Goal: Find specific page/section: Find specific page/section

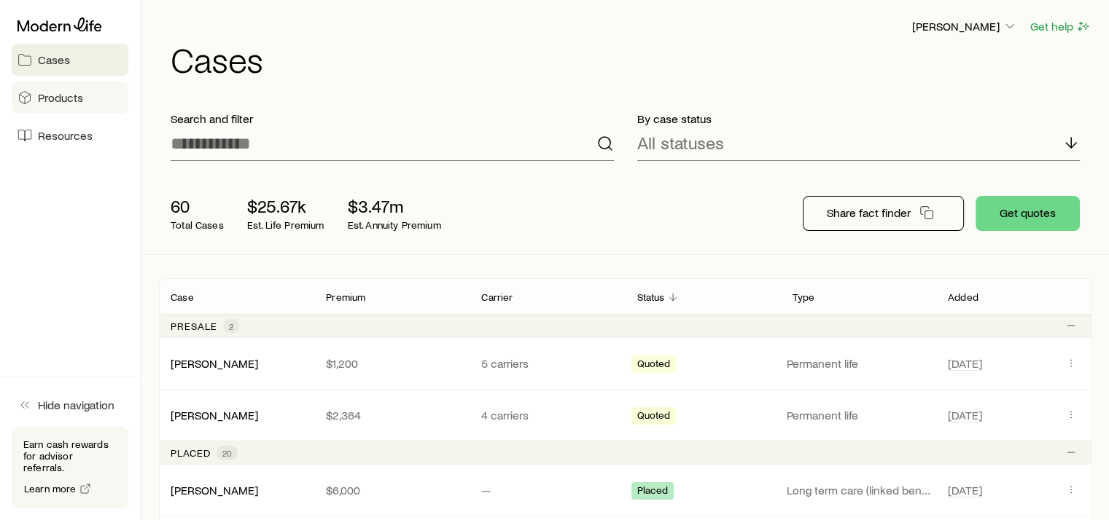
click at [67, 98] on span "Products" at bounding box center [60, 97] width 45 height 15
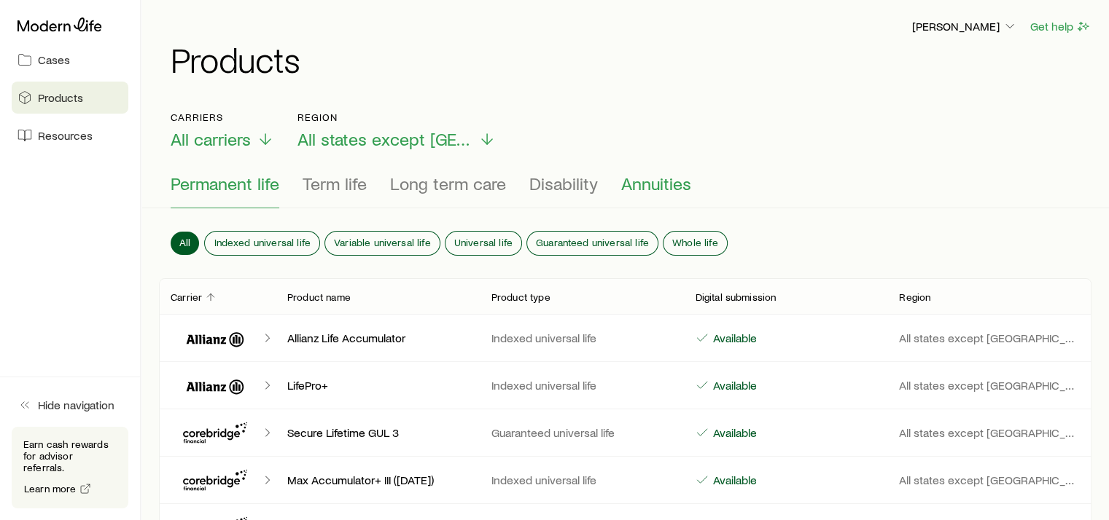
click at [655, 185] on span "Annuities" at bounding box center [656, 183] width 70 height 20
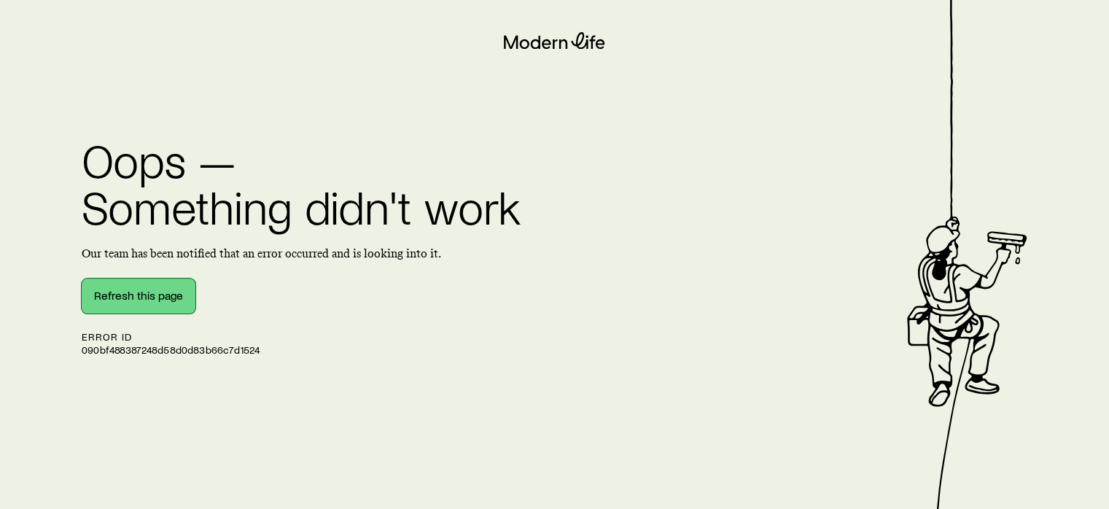
click at [155, 288] on button "Refresh this page" at bounding box center [139, 295] width 114 height 35
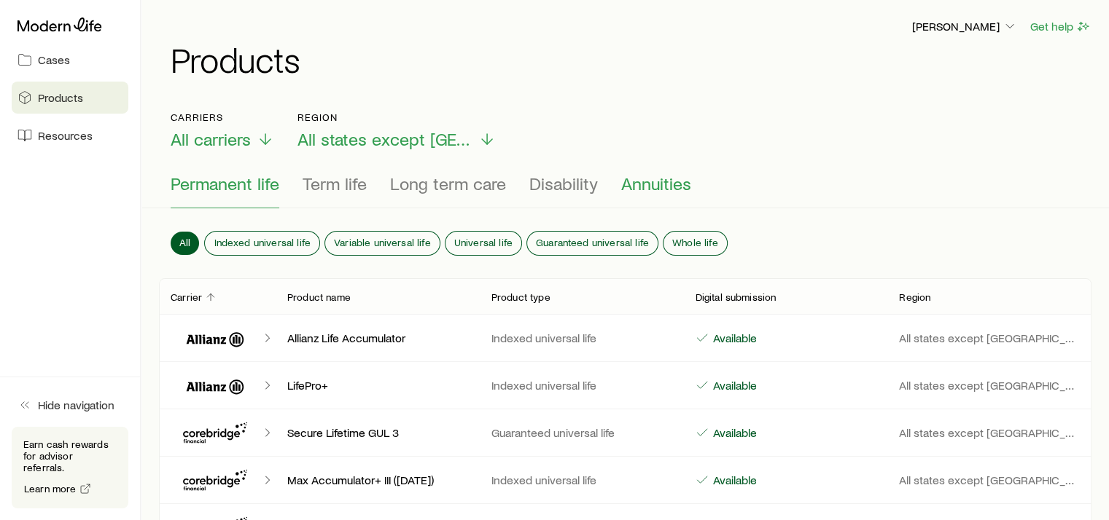
click at [665, 190] on span "Annuities" at bounding box center [656, 183] width 70 height 20
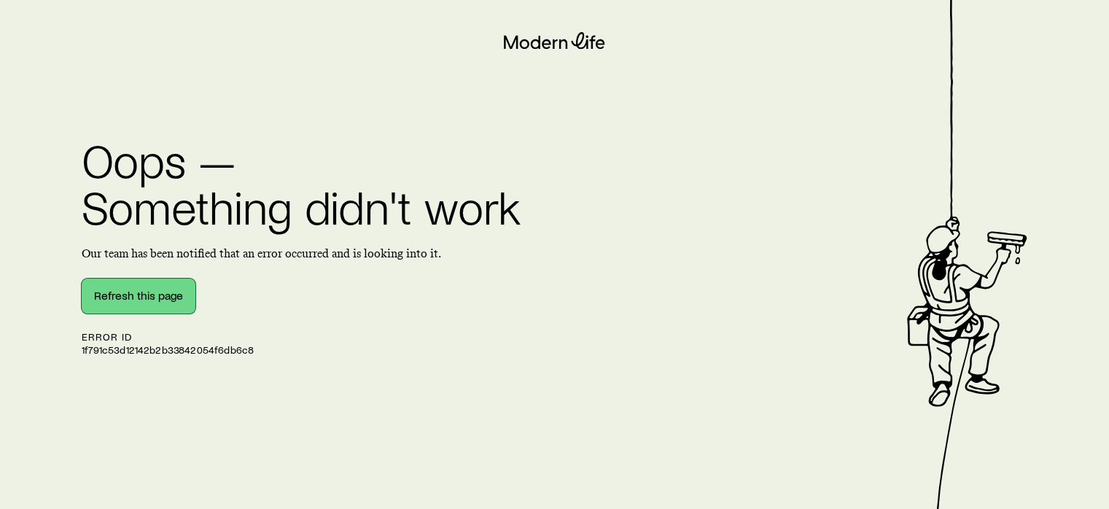
click at [158, 299] on button "Refresh this page" at bounding box center [139, 295] width 114 height 35
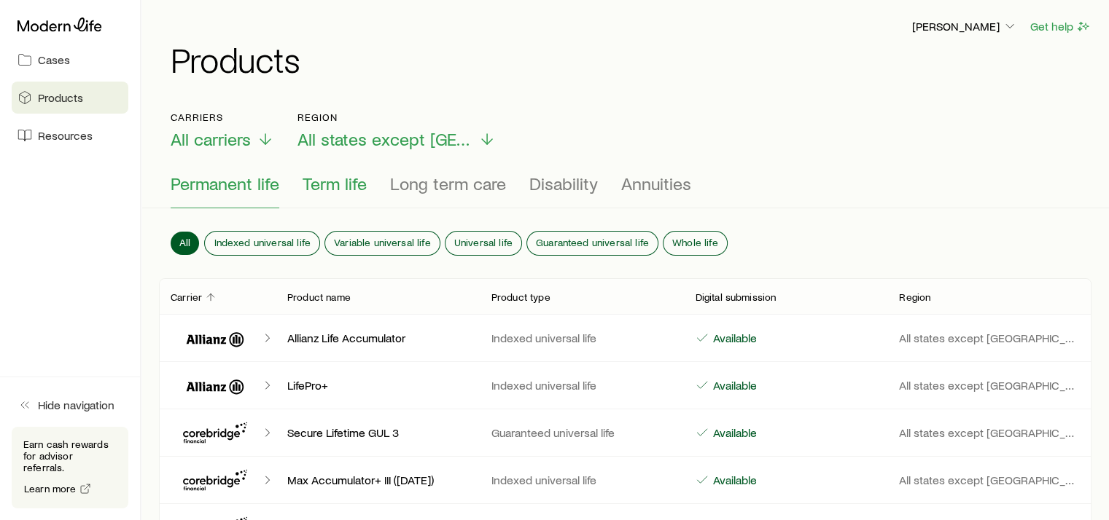
click at [345, 187] on span "Term life" at bounding box center [334, 183] width 64 height 20
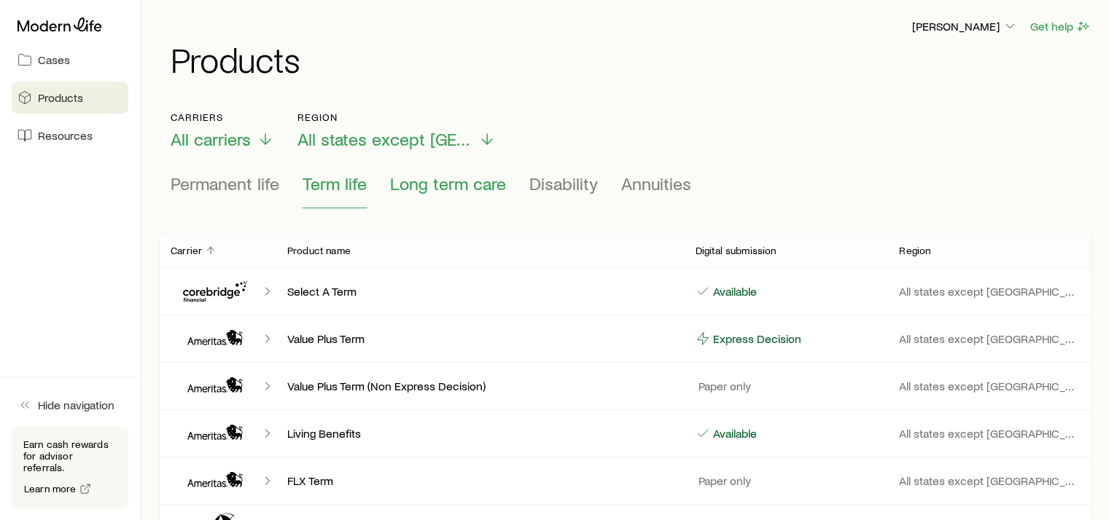
click at [445, 188] on span "Long term care" at bounding box center [448, 183] width 116 height 20
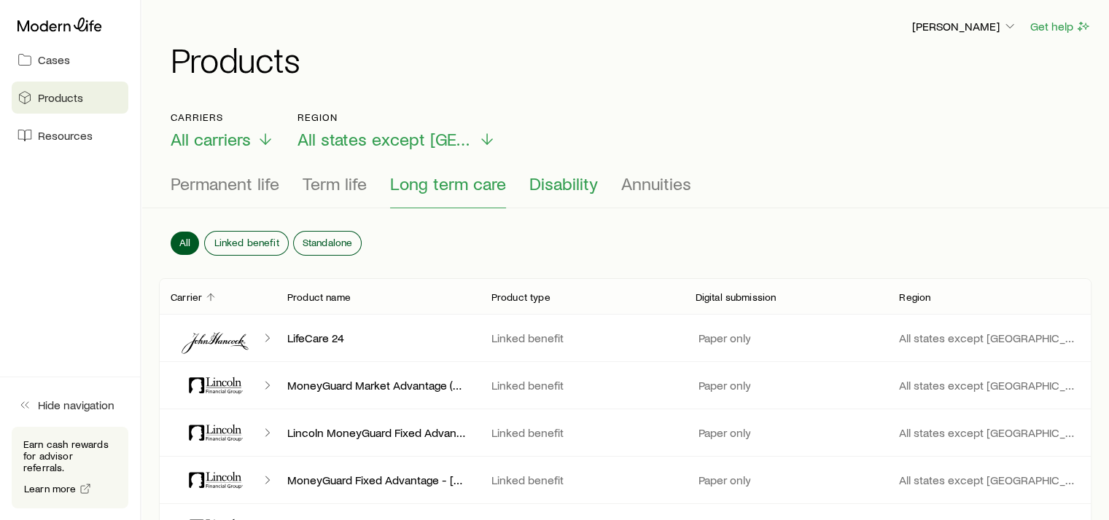
click at [536, 187] on span "Disability" at bounding box center [563, 183] width 69 height 20
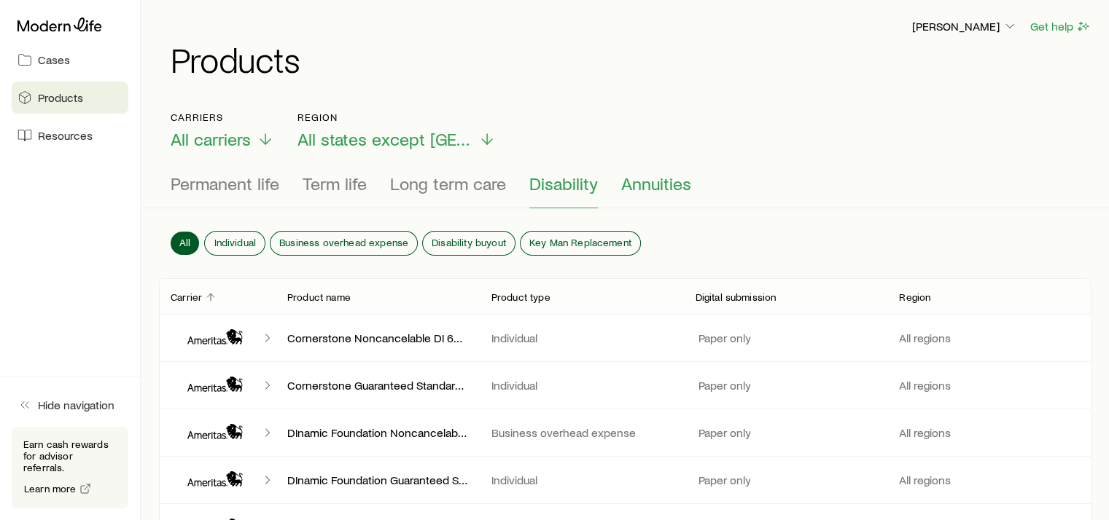
click at [633, 187] on span "Annuities" at bounding box center [656, 183] width 70 height 20
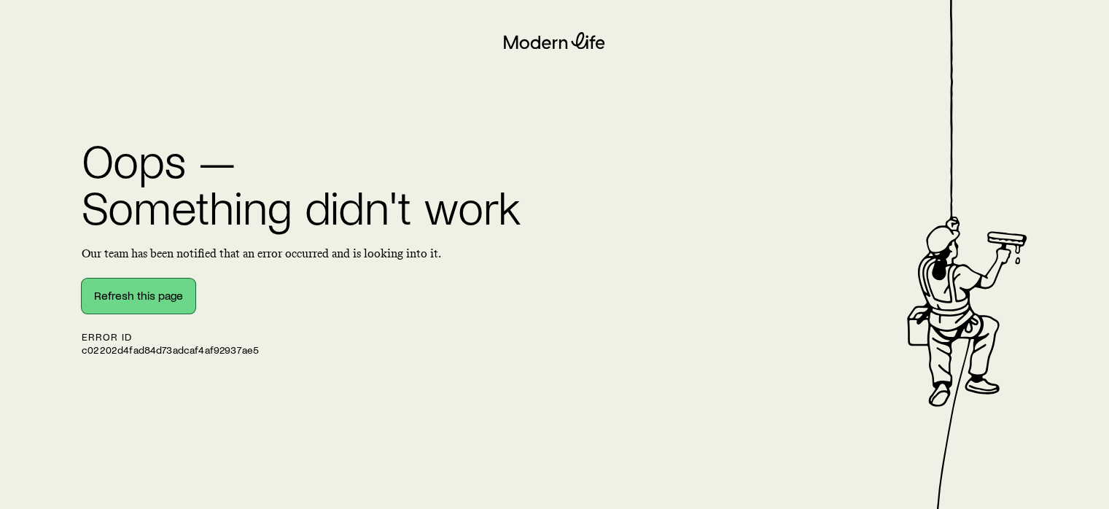
click at [129, 300] on button "Refresh this page" at bounding box center [139, 295] width 114 height 35
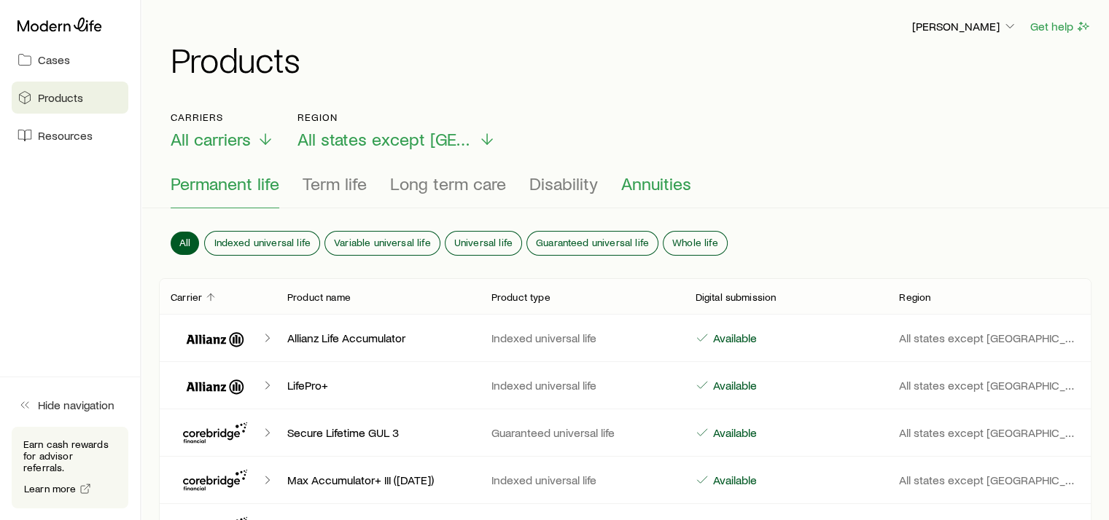
click at [674, 184] on span "Annuities" at bounding box center [656, 183] width 70 height 20
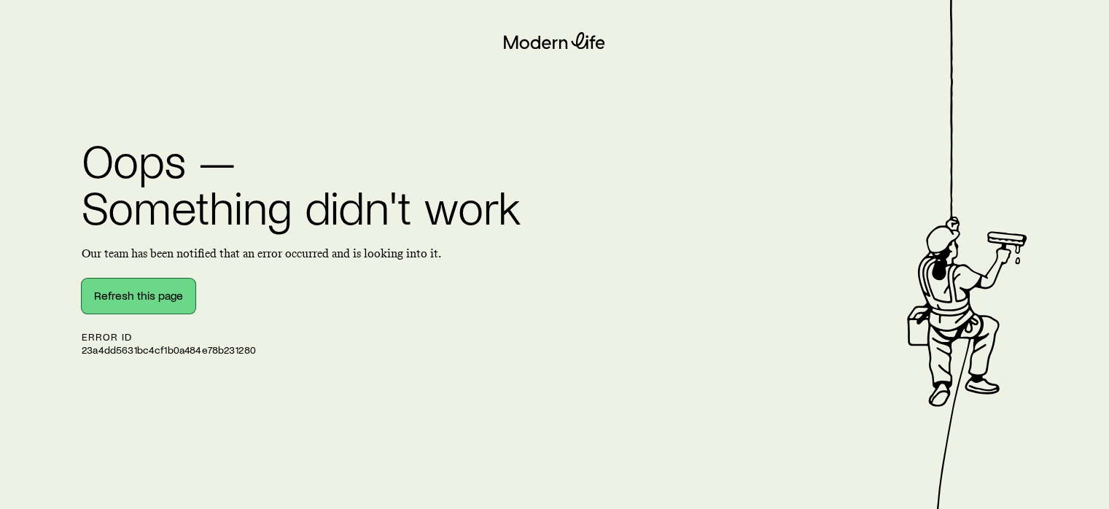
click at [149, 295] on button "Refresh this page" at bounding box center [139, 295] width 114 height 35
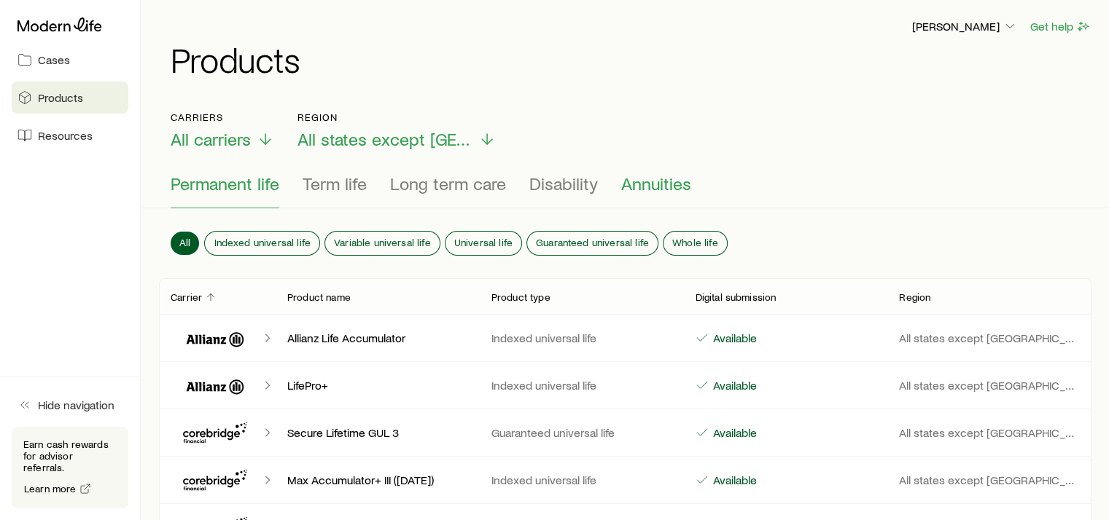
click at [657, 187] on span "Annuities" at bounding box center [656, 183] width 70 height 20
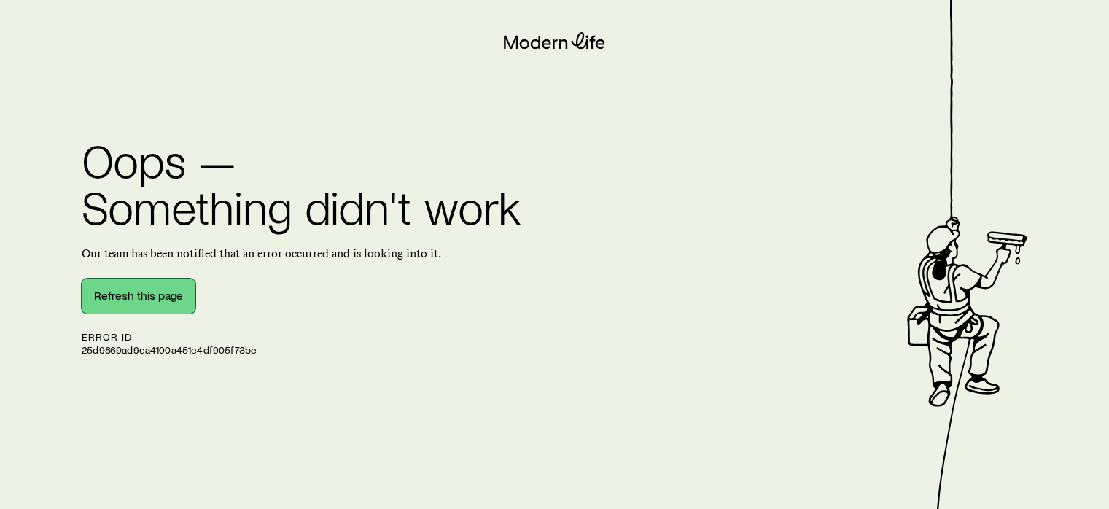
click at [162, 303] on button "Refresh this page" at bounding box center [139, 295] width 114 height 35
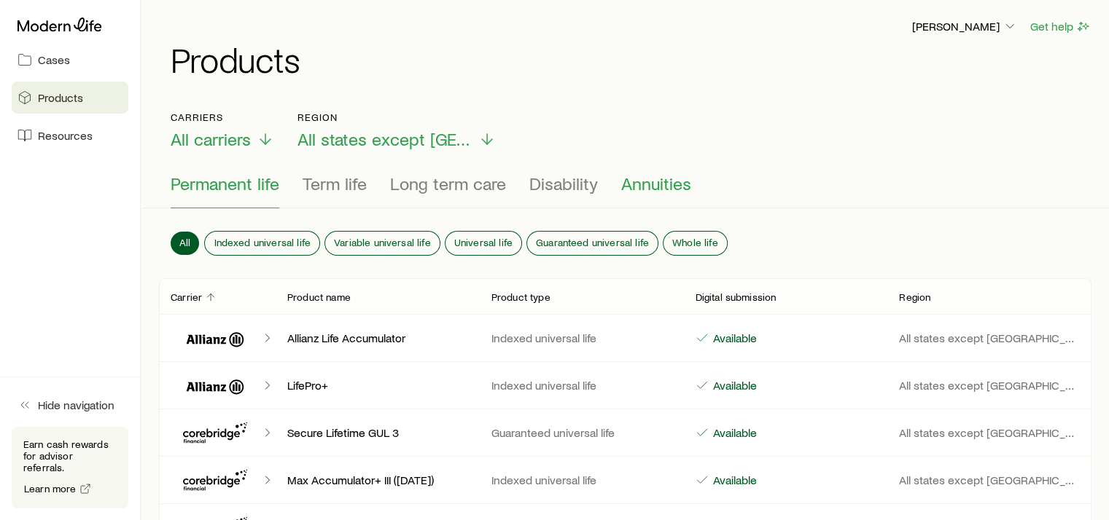
click at [639, 184] on span "Annuities" at bounding box center [656, 183] width 70 height 20
